Goal: Transaction & Acquisition: Purchase product/service

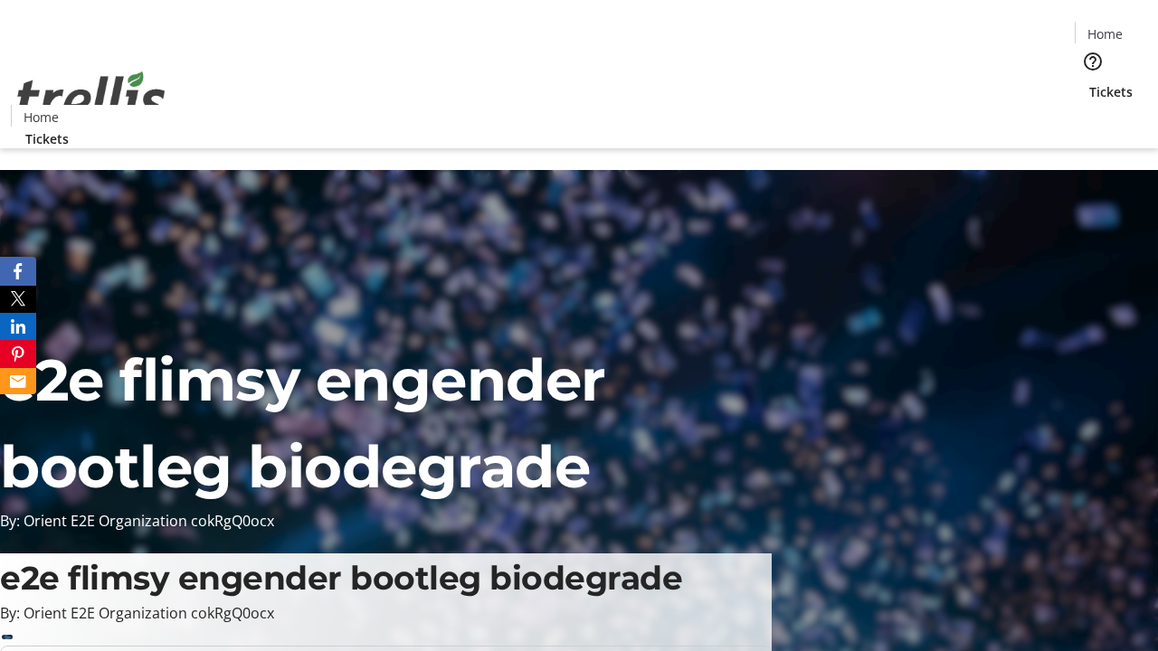
click at [1089, 82] on span "Tickets" at bounding box center [1110, 91] width 43 height 19
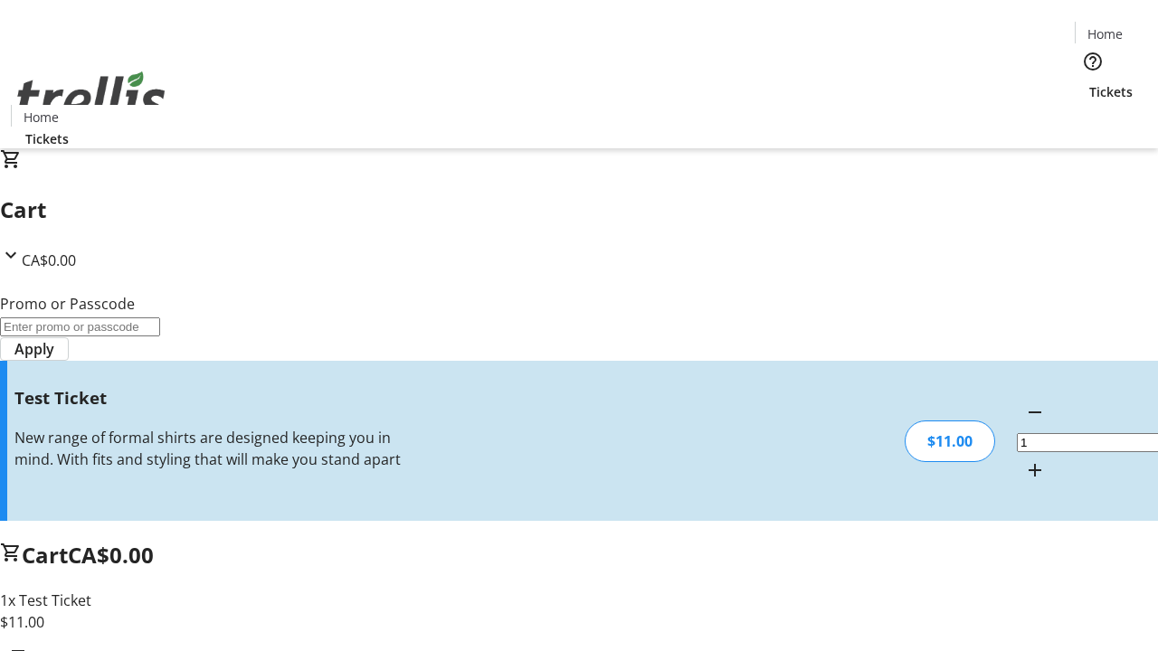
type input "UNLOCK"
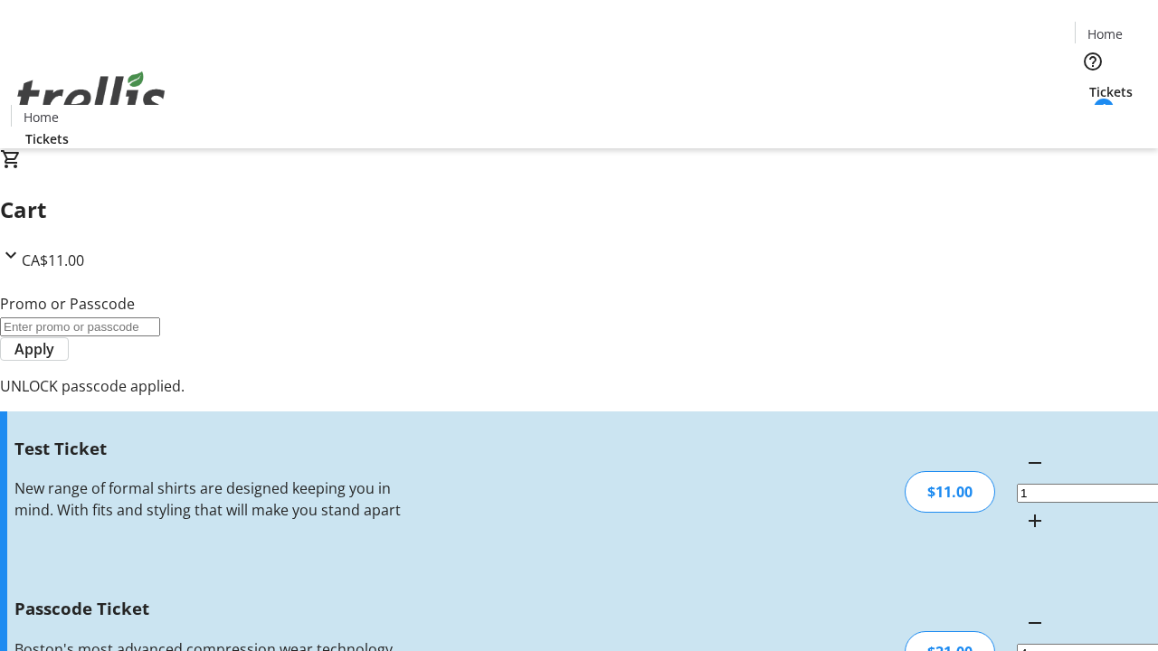
type input "5"
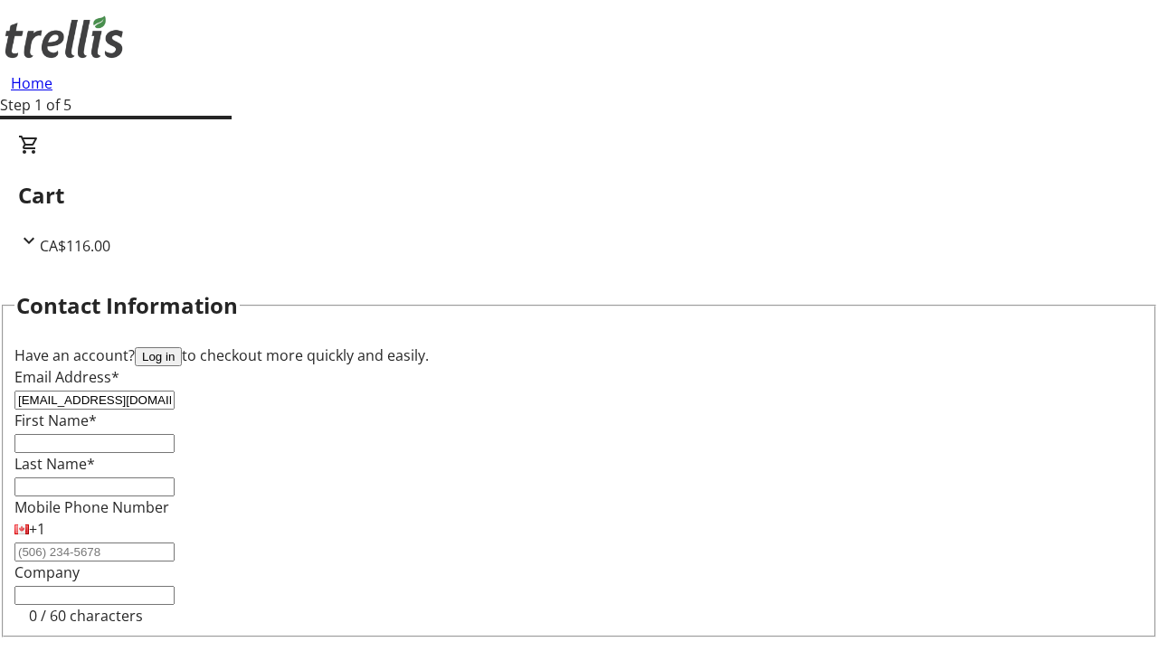
type input "[EMAIL_ADDRESS][DOMAIN_NAME]"
type input "Chanelle"
type input "[PERSON_NAME]"
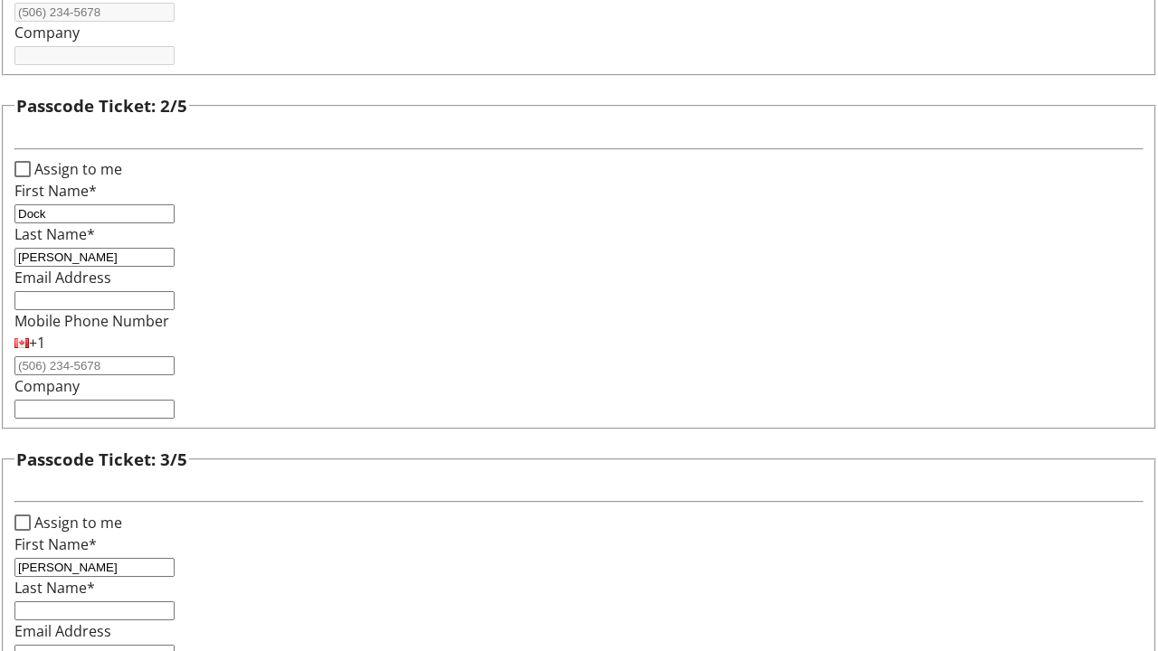
type input "[PERSON_NAME]"
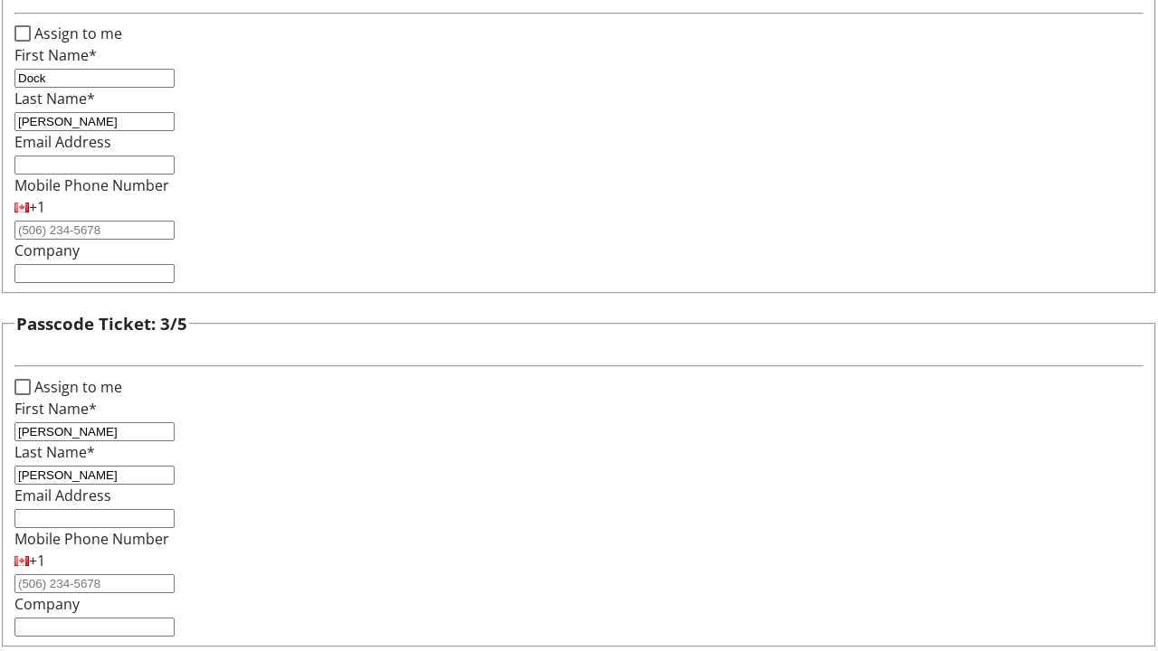
type input "[PERSON_NAME]"
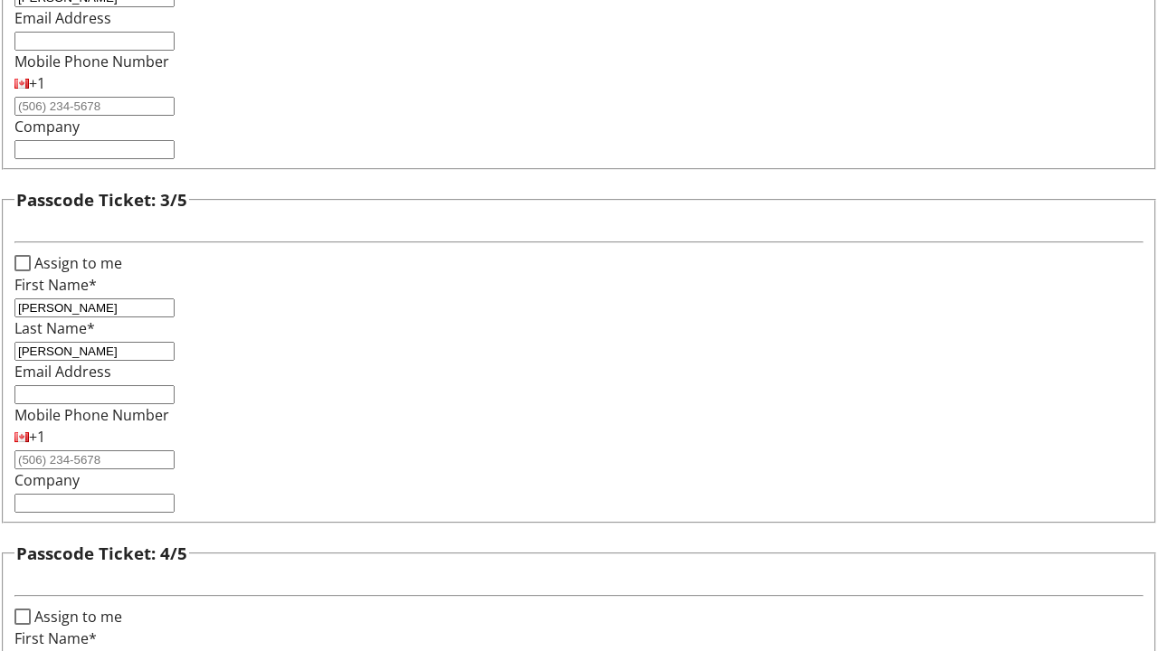
type input "Else"
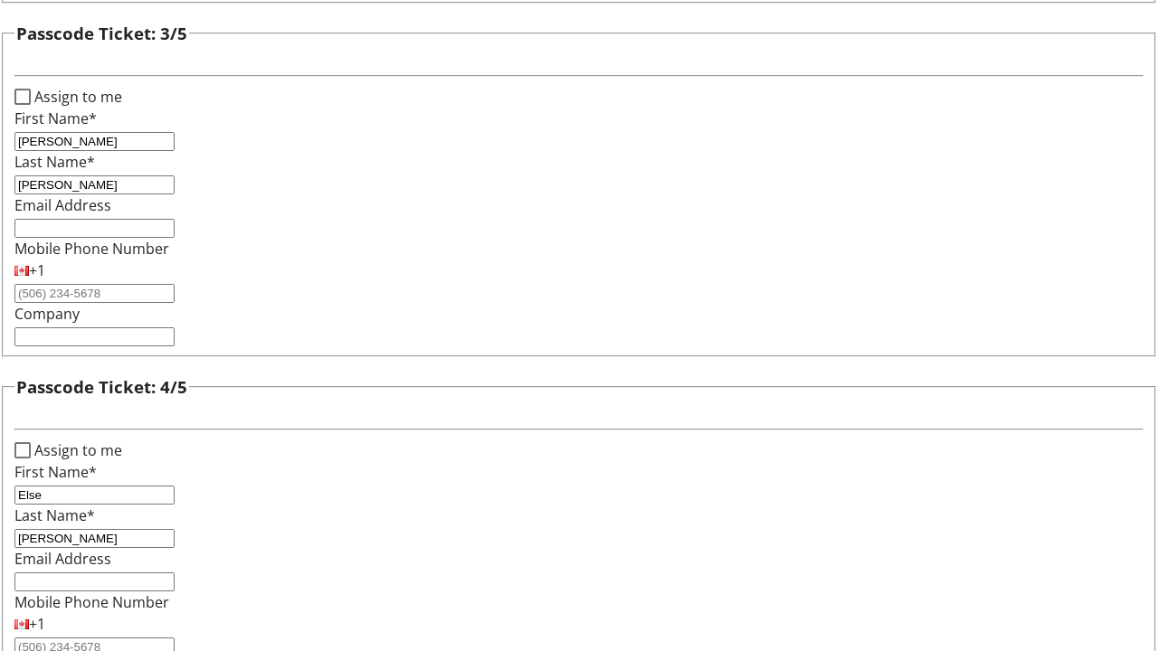
type input "[PERSON_NAME]"
checkbox input "true"
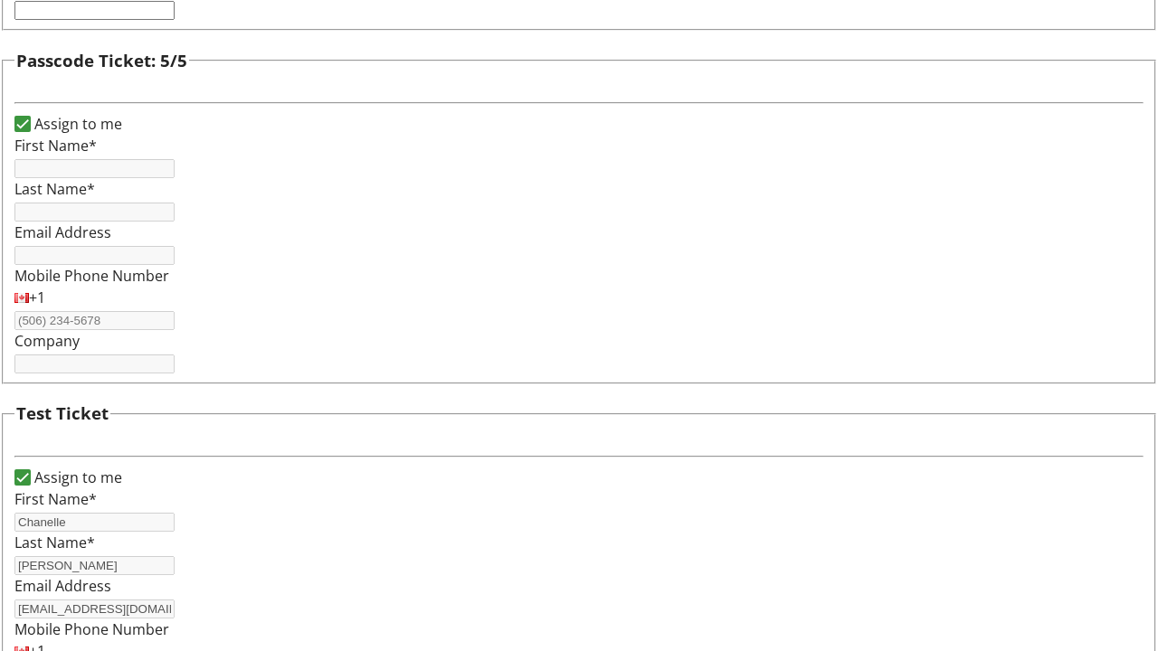
type input "Chanelle"
type input "[PERSON_NAME]"
type input "[EMAIL_ADDRESS][DOMAIN_NAME]"
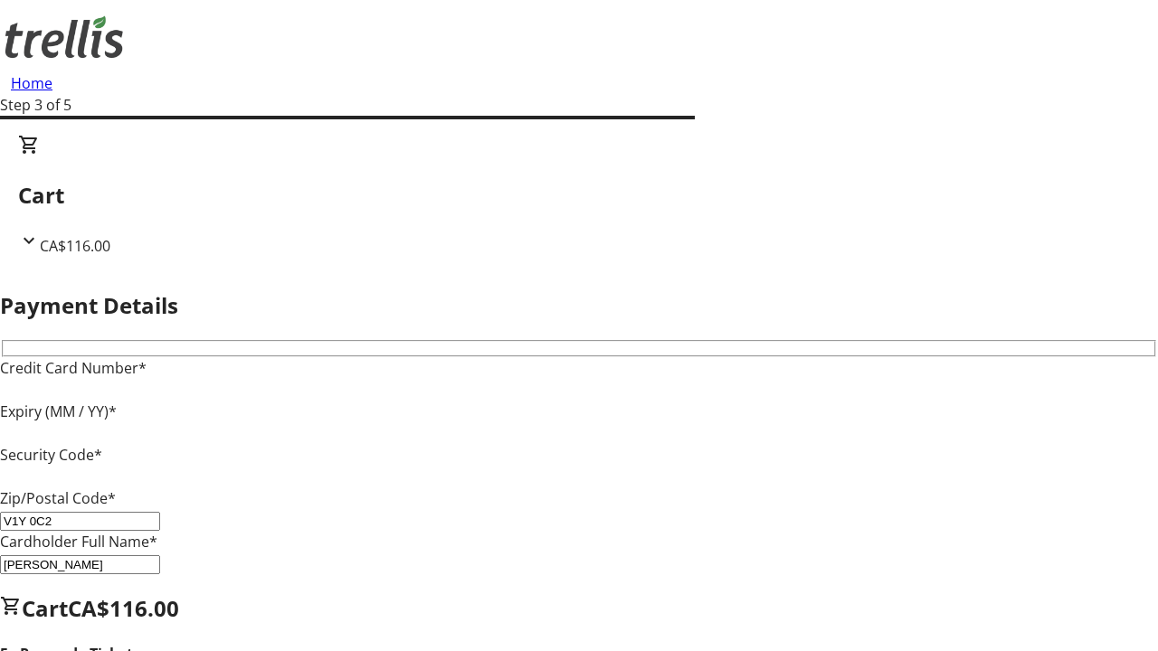
type input "V1Y 0C2"
